Goal: Browse casually: Explore the website without a specific task or goal

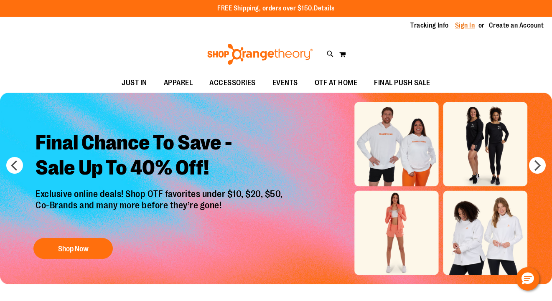
click at [465, 25] on link "Sign In" at bounding box center [465, 25] width 20 height 9
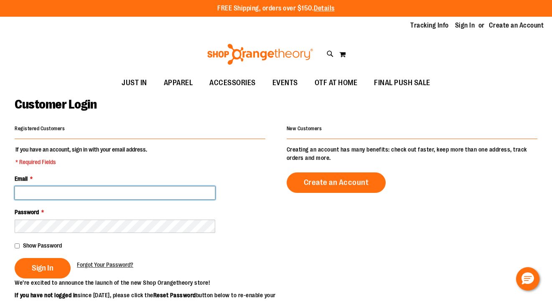
type input "**********"
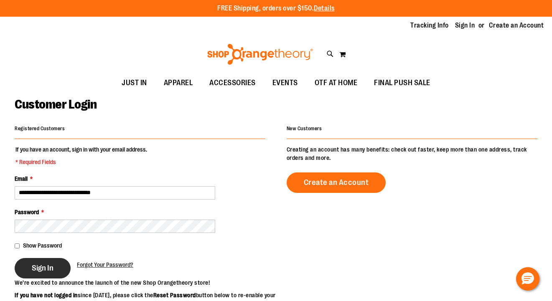
click at [53, 267] on span "Sign In" at bounding box center [43, 268] width 22 height 9
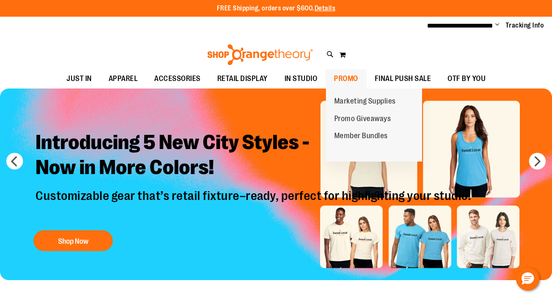
click at [343, 80] on span "PROMO" at bounding box center [346, 78] width 24 height 19
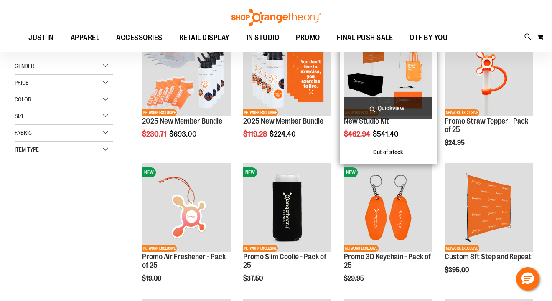
scroll to position [145, 0]
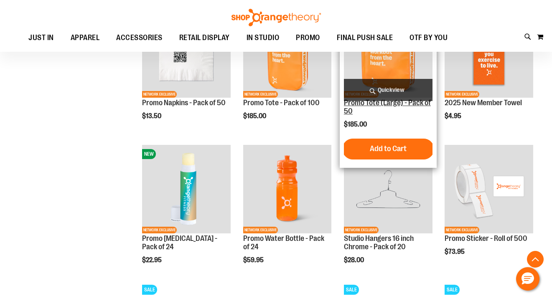
scroll to position [573, 0]
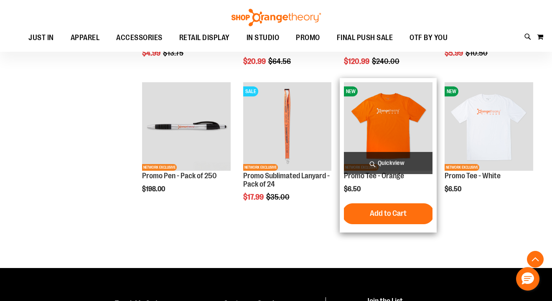
scroll to position [1097, 0]
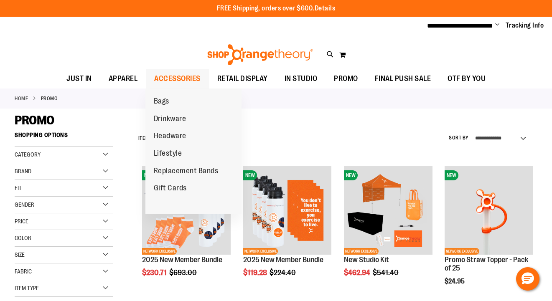
click at [175, 79] on span "ACCESSORIES" at bounding box center [177, 78] width 46 height 19
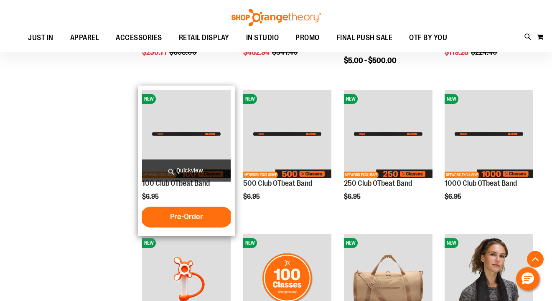
scroll to position [125, 0]
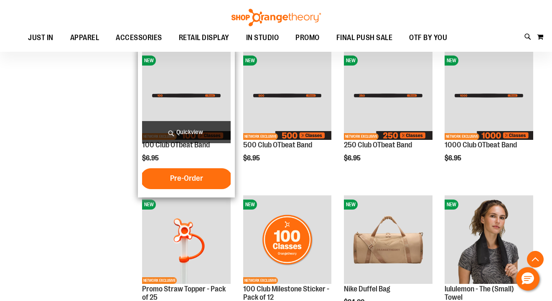
scroll to position [174, 0]
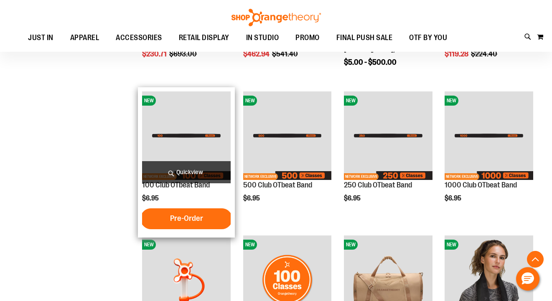
scroll to position [130, 0]
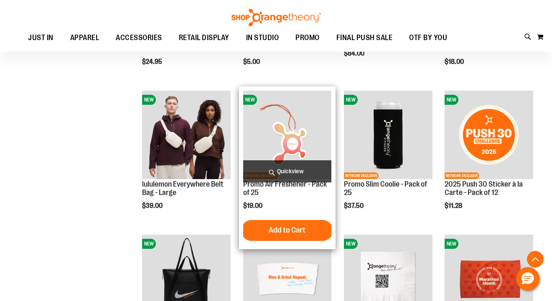
scroll to position [425, 0]
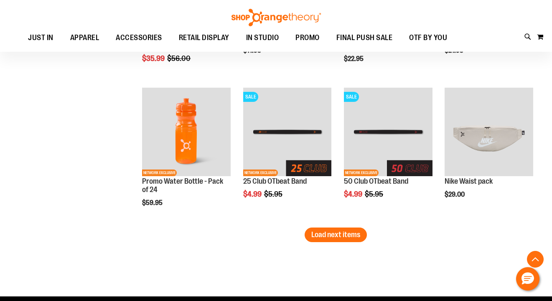
scroll to position [1152, 0]
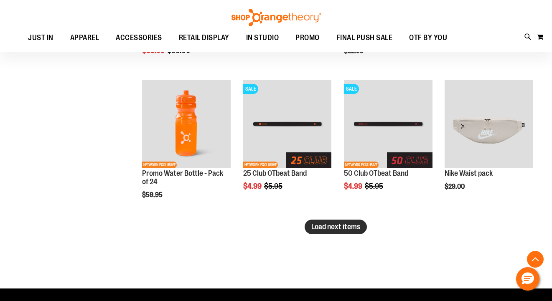
click at [344, 226] on span "Load next items" at bounding box center [336, 227] width 49 height 8
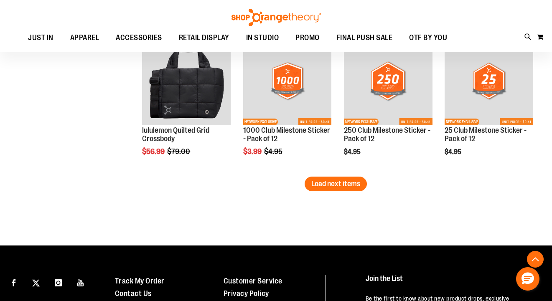
scroll to position [1634, 0]
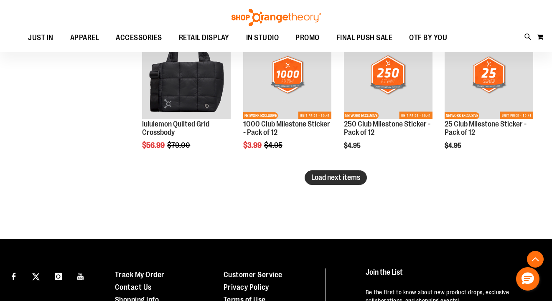
click at [320, 181] on span "Load next items" at bounding box center [336, 178] width 49 height 8
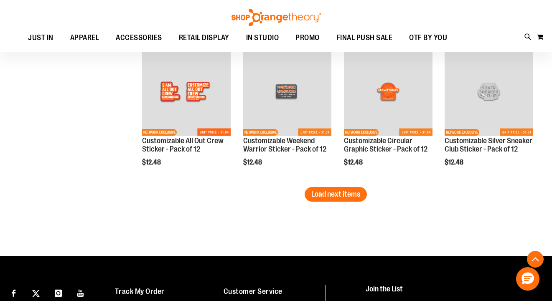
scroll to position [2051, 0]
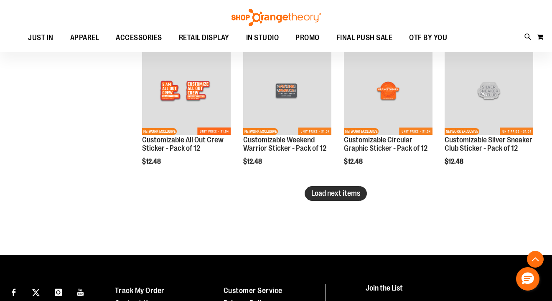
click at [328, 189] on span "Load next items" at bounding box center [336, 193] width 49 height 8
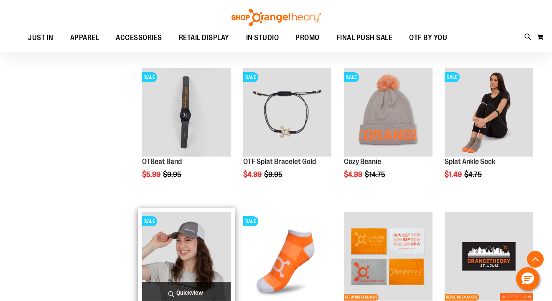
scroll to position [2319, 0]
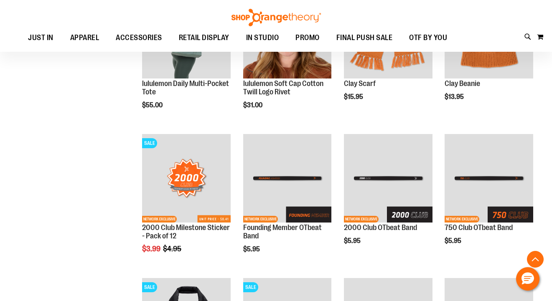
scroll to position [1384, 0]
